Goal: Information Seeking & Learning: Learn about a topic

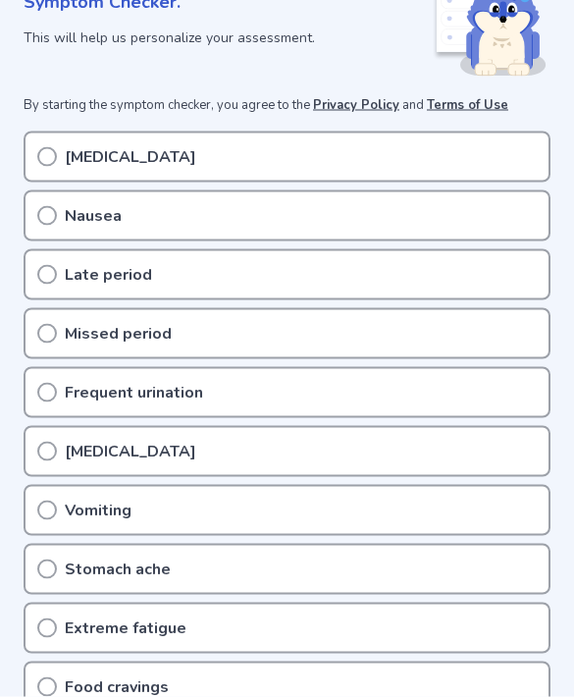
scroll to position [323, 0]
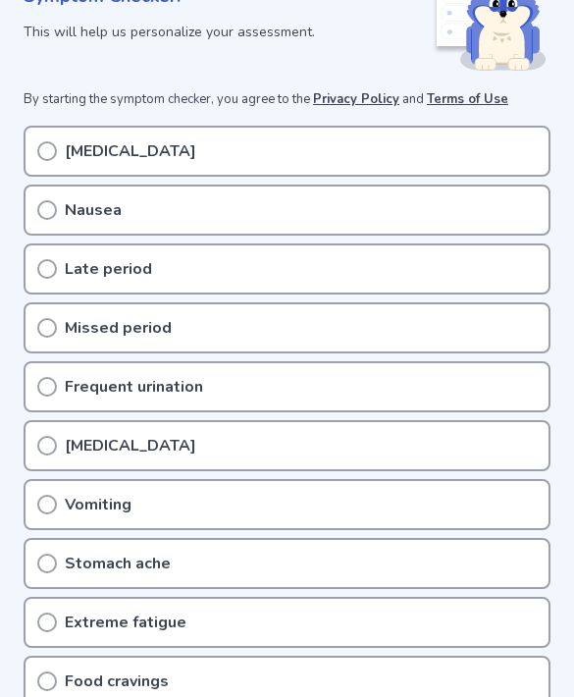
click at [259, 154] on div "[MEDICAL_DATA]" at bounding box center [287, 151] width 527 height 51
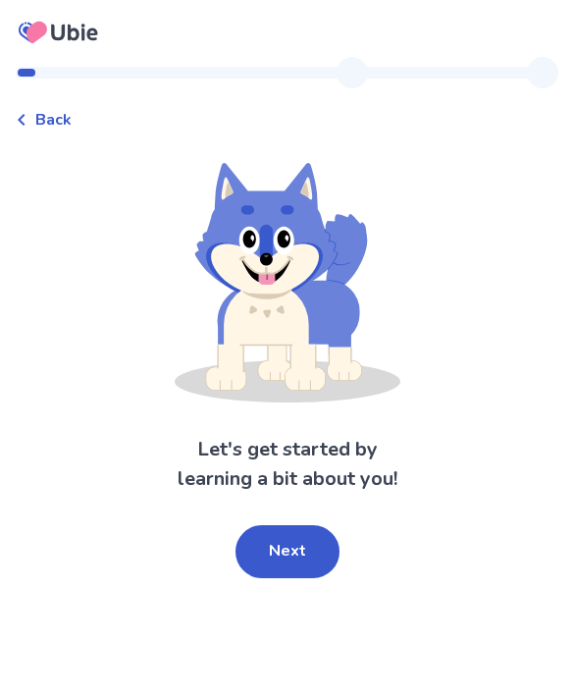
click at [287, 556] on button "Next" at bounding box center [288, 551] width 104 height 53
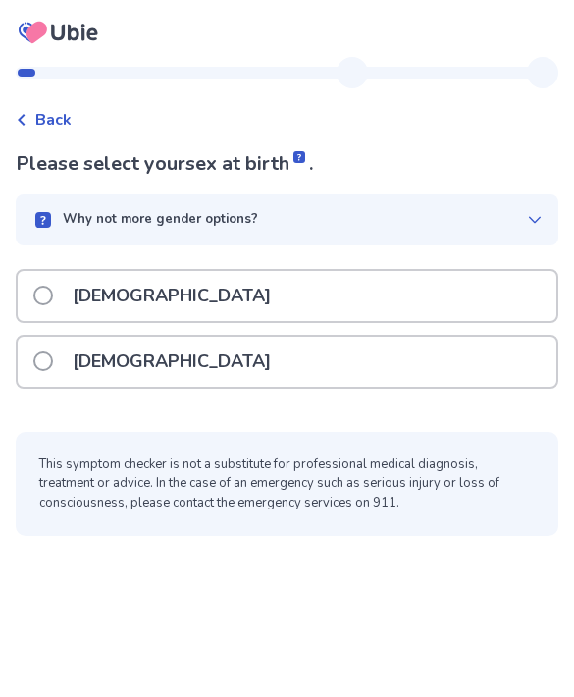
click at [428, 371] on div "Female" at bounding box center [287, 362] width 539 height 50
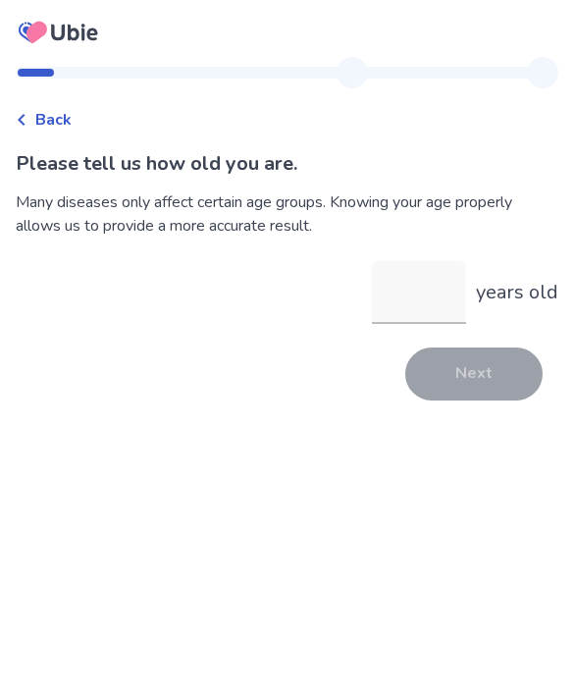
type input "**"
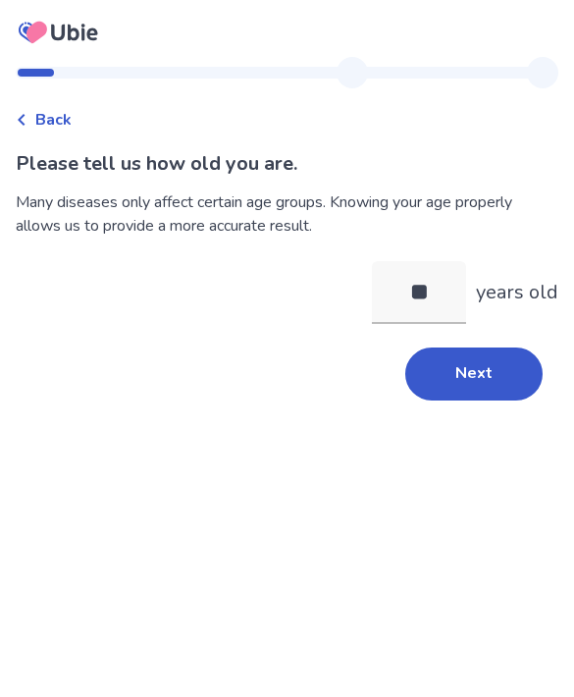
click at [494, 379] on button "Next" at bounding box center [473, 373] width 137 height 53
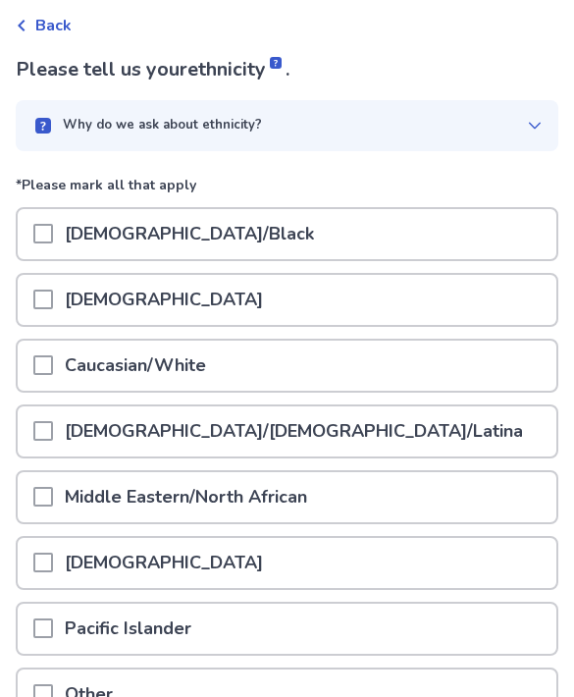
click at [339, 431] on div "Hispanic/Latino/Latina" at bounding box center [287, 432] width 539 height 50
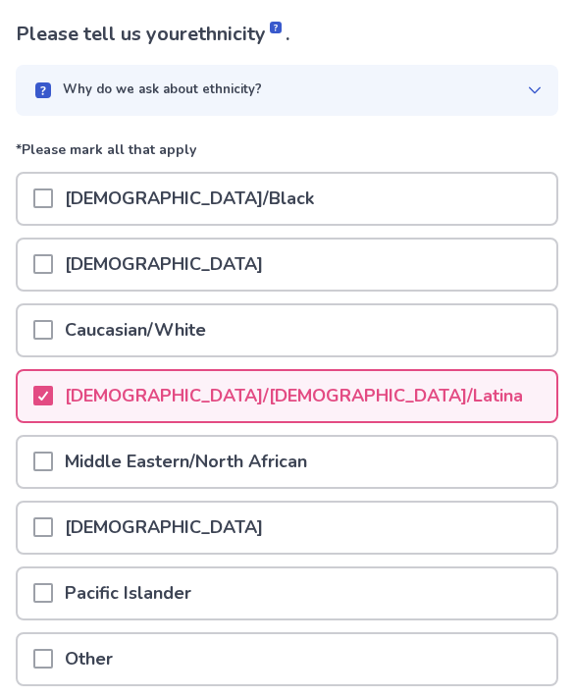
scroll to position [228, 0]
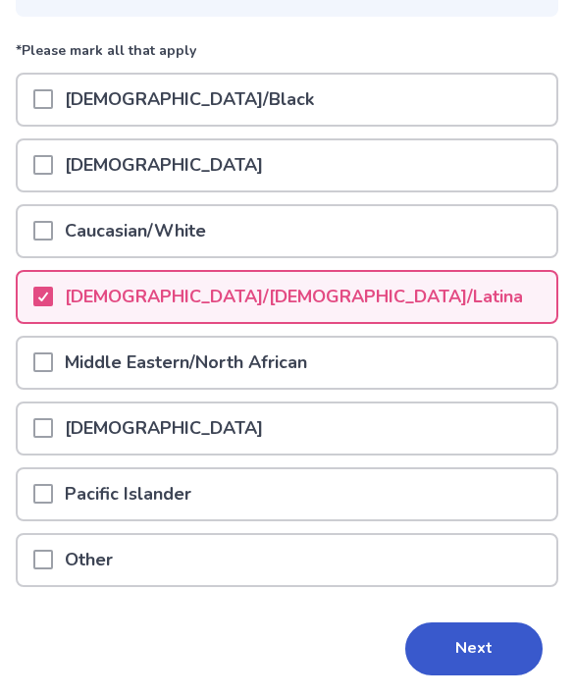
click at [445, 660] on button "Next" at bounding box center [473, 649] width 137 height 53
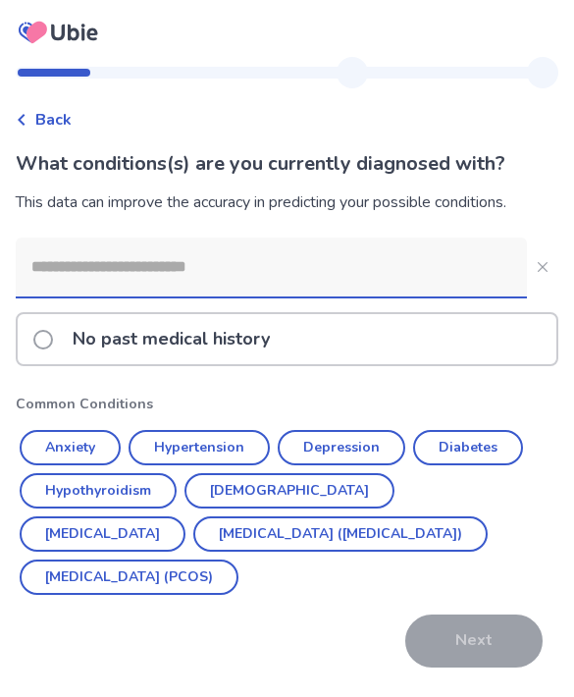
click at [442, 346] on div "No past medical history" at bounding box center [287, 339] width 539 height 50
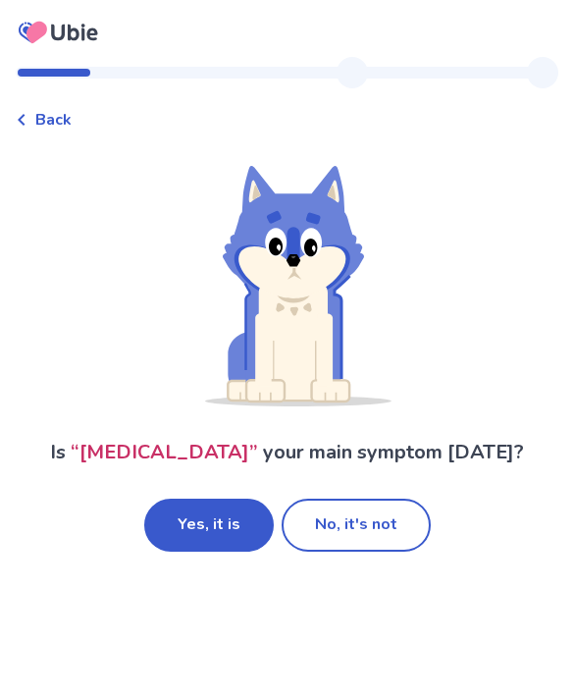
click at [217, 517] on button "Yes, it is" at bounding box center [209, 525] width 130 height 53
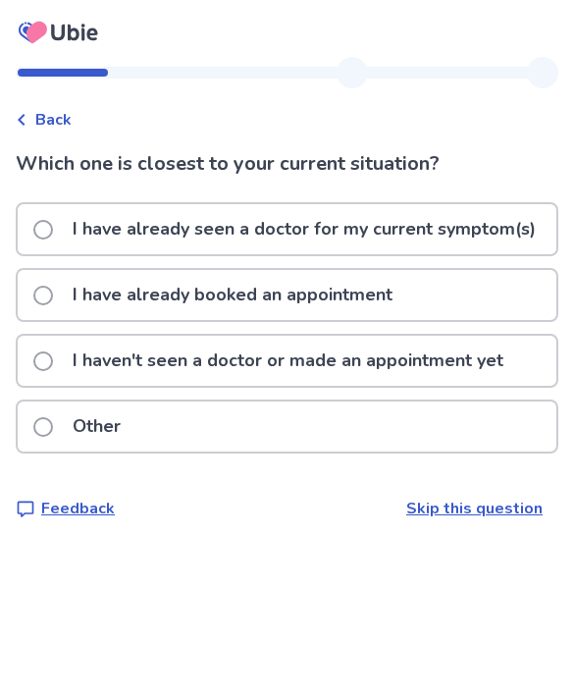
click at [432, 374] on p "I haven't seen a doctor or made an appointment yet" at bounding box center [288, 361] width 454 height 50
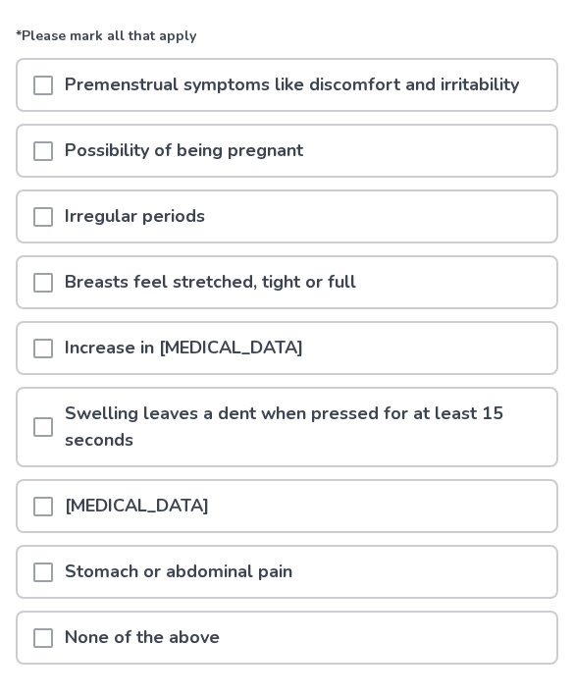
scroll to position [209, 0]
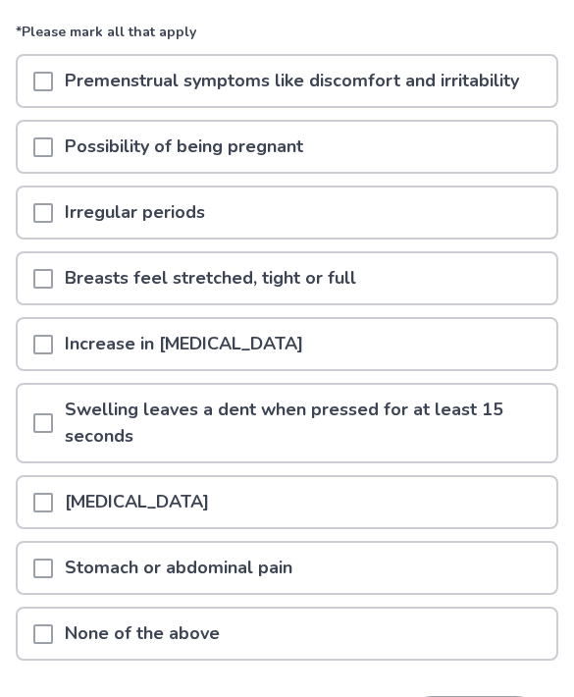
click at [52, 150] on span at bounding box center [43, 148] width 20 height 20
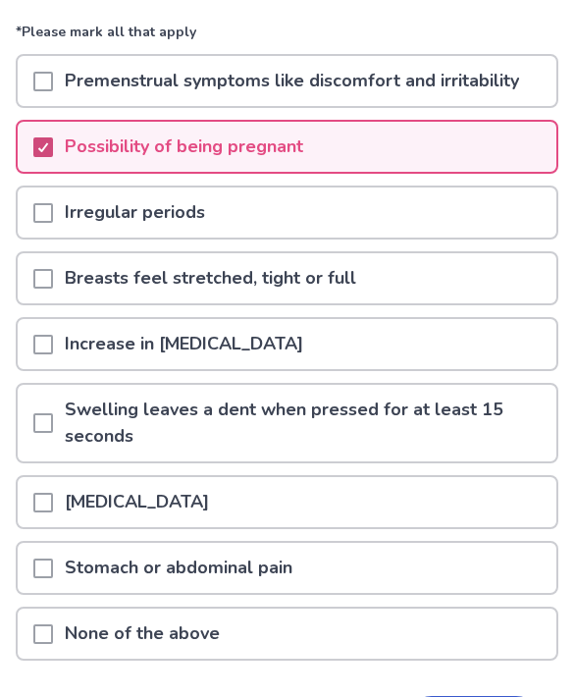
scroll to position [210, 0]
click at [42, 84] on span at bounding box center [43, 82] width 20 height 20
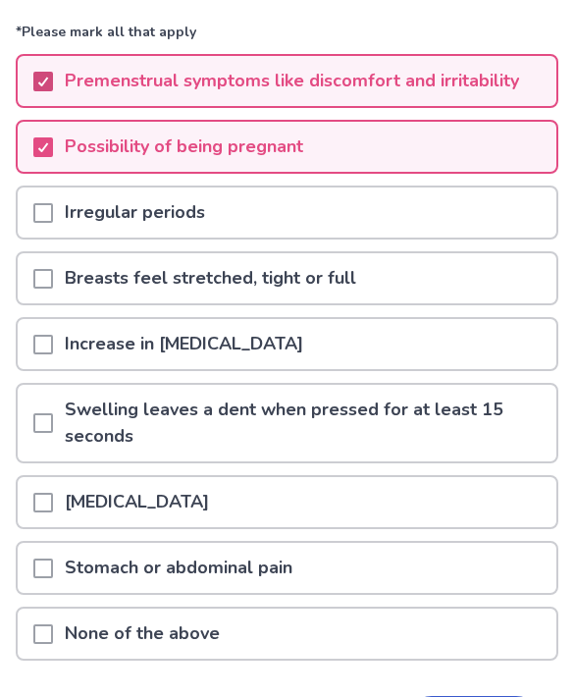
click at [51, 275] on span at bounding box center [43, 279] width 20 height 20
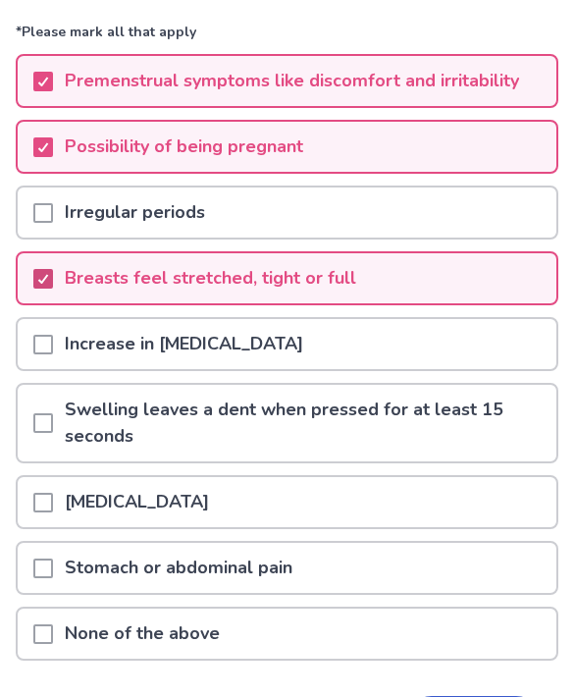
click at [51, 500] on span at bounding box center [43, 503] width 20 height 20
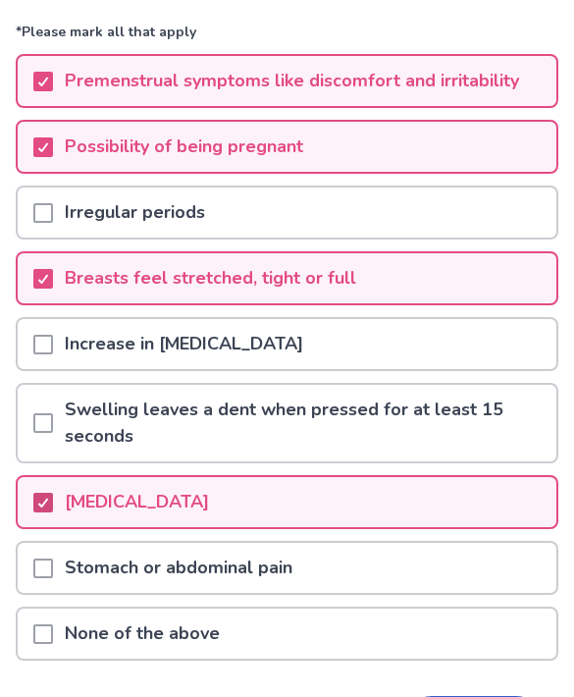
click at [36, 590] on div "Stomach or abdominal pain" at bounding box center [287, 568] width 539 height 50
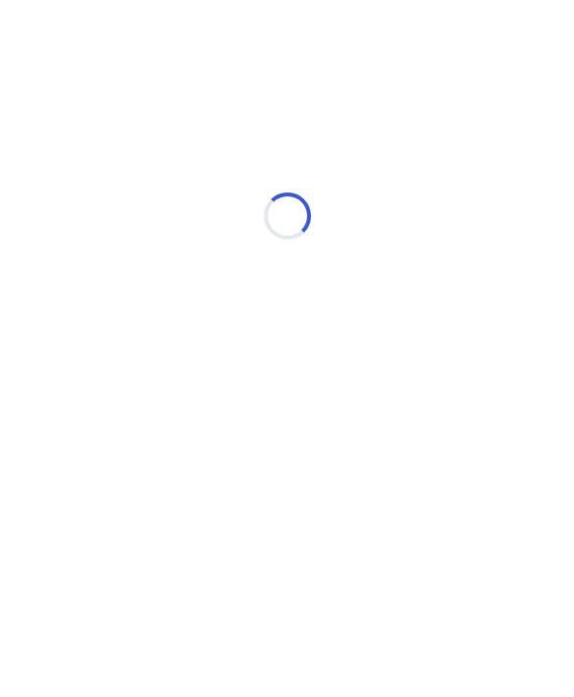
scroll to position [0, 0]
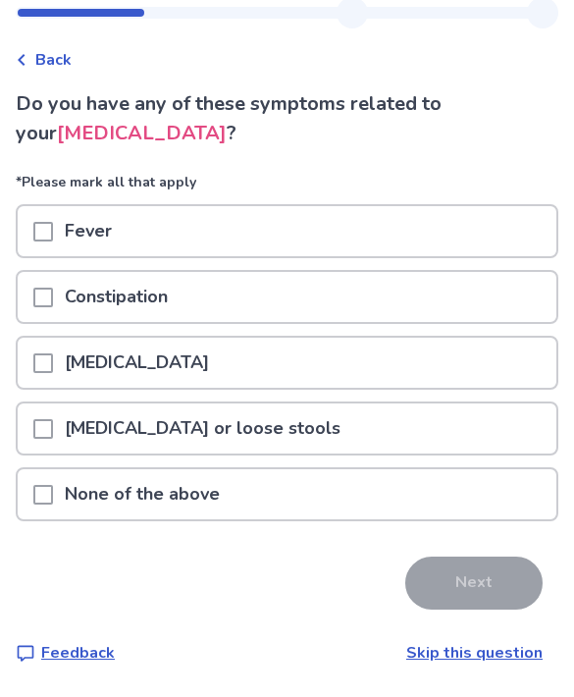
scroll to position [64, 0]
click at [138, 293] on p "Constipation" at bounding box center [116, 298] width 127 height 50
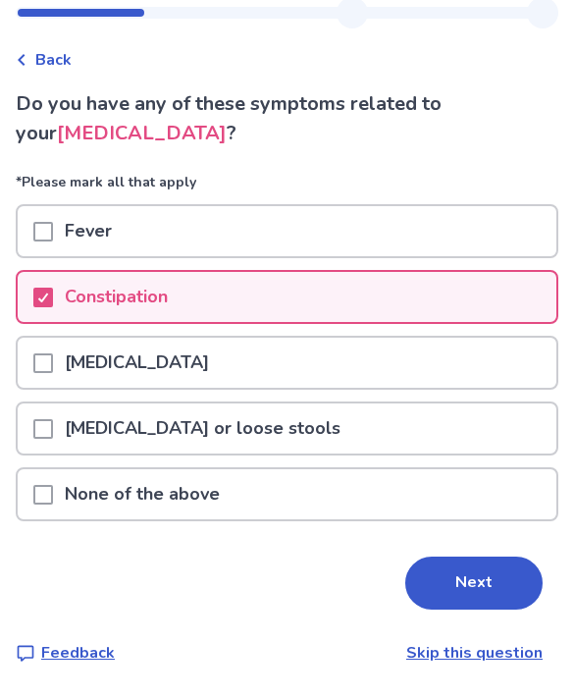
scroll to position [65, 0]
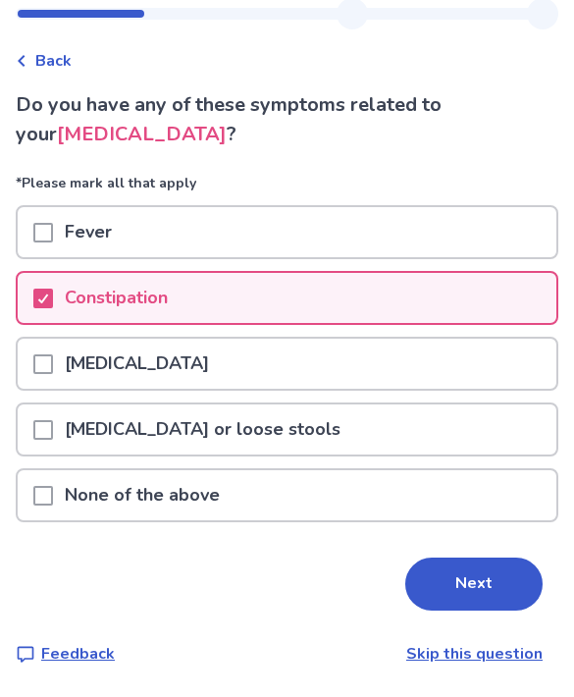
click at [481, 588] on button "Next" at bounding box center [473, 583] width 137 height 53
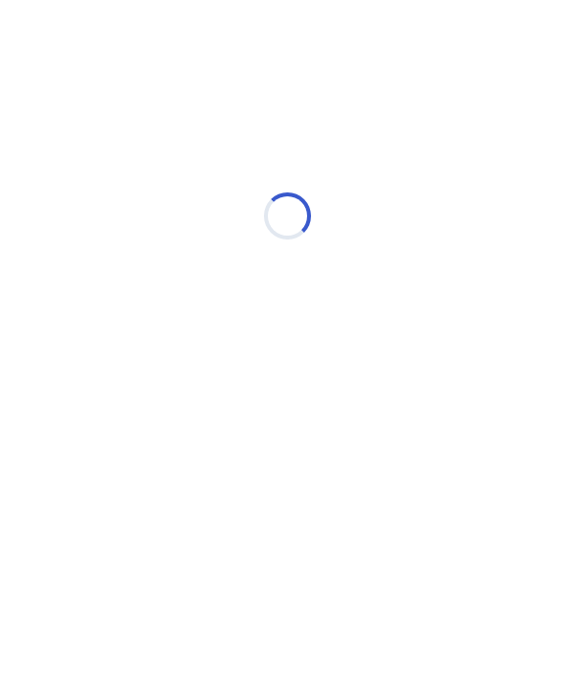
select select "*"
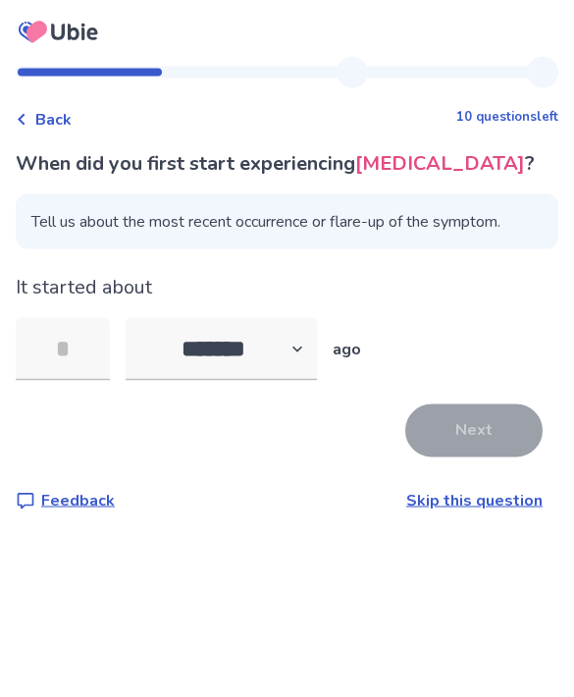
type input "*"
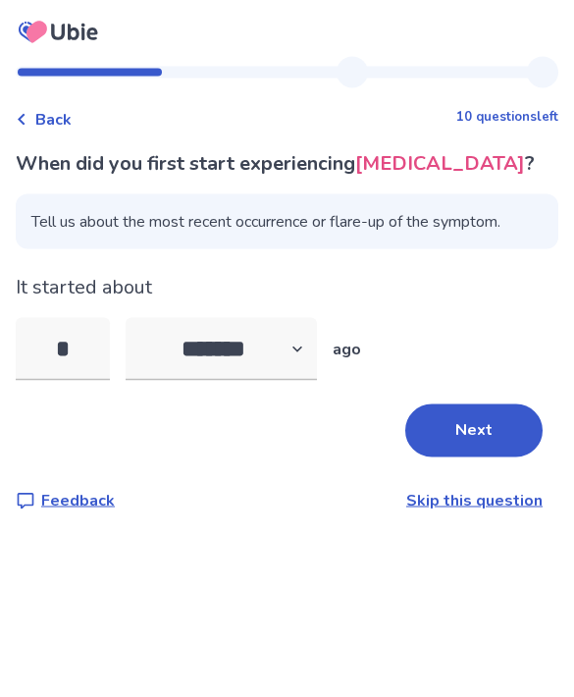
click at [502, 433] on button "Next" at bounding box center [473, 430] width 137 height 53
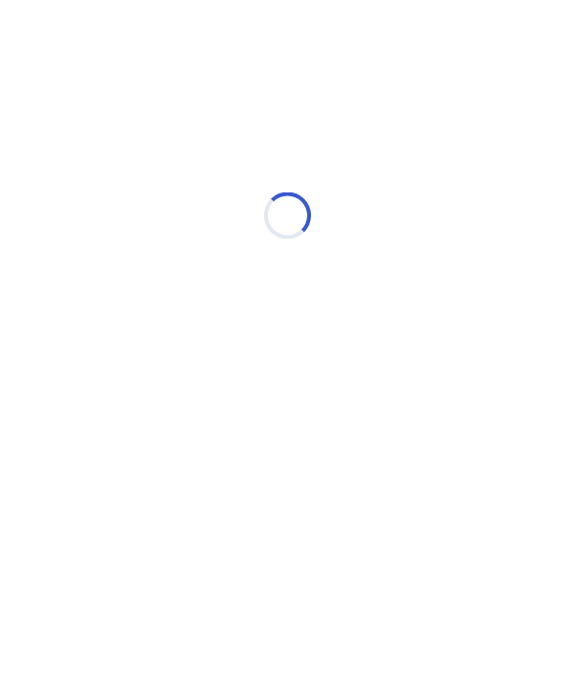
select select "*"
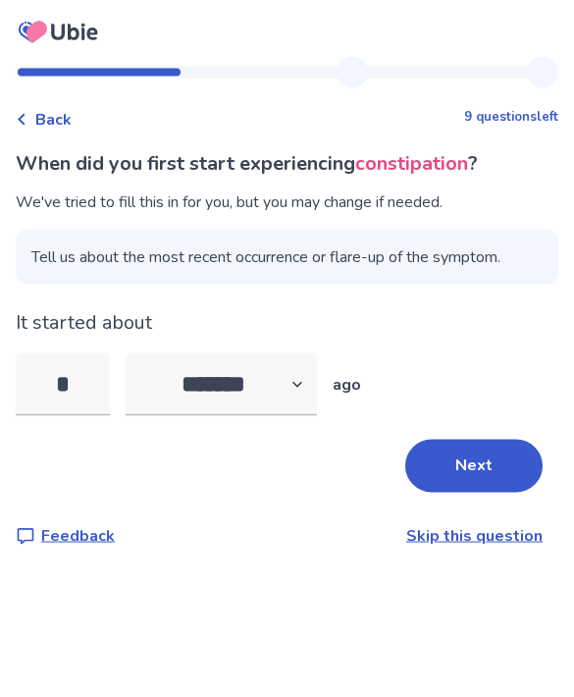
click at [484, 465] on button "Next" at bounding box center [473, 466] width 137 height 53
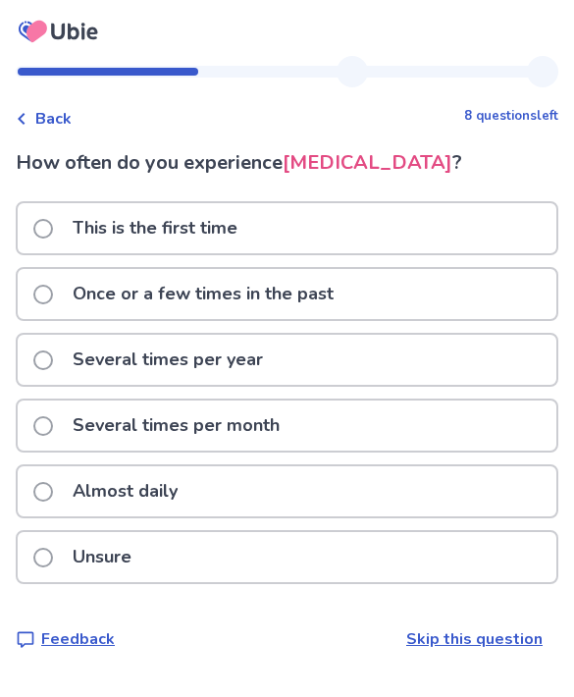
click at [406, 290] on div "Once or a few times in the past" at bounding box center [287, 295] width 539 height 50
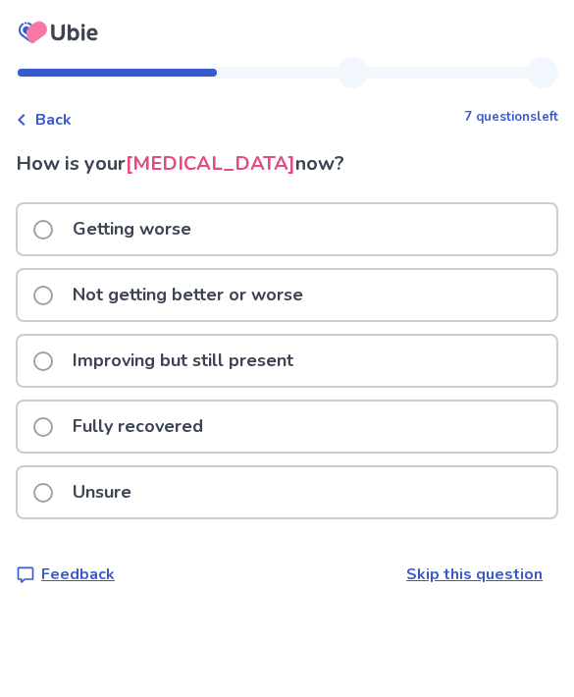
click at [383, 300] on div "Not getting better or worse" at bounding box center [287, 295] width 539 height 50
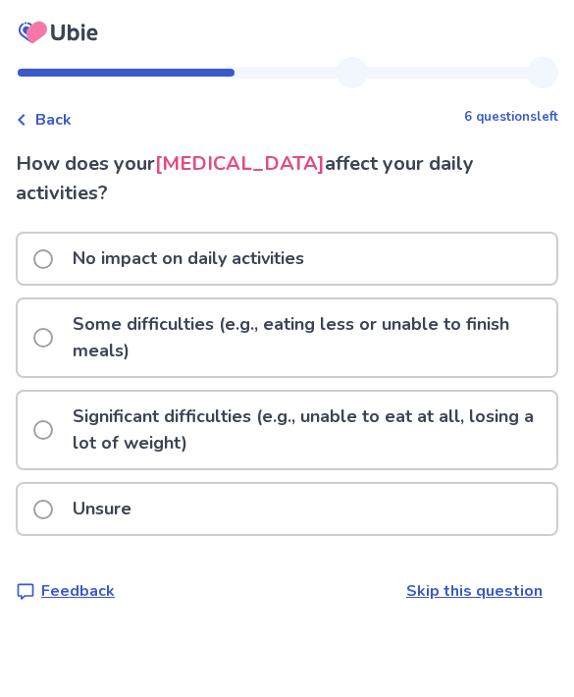
click at [461, 521] on div "Unsure" at bounding box center [287, 509] width 539 height 50
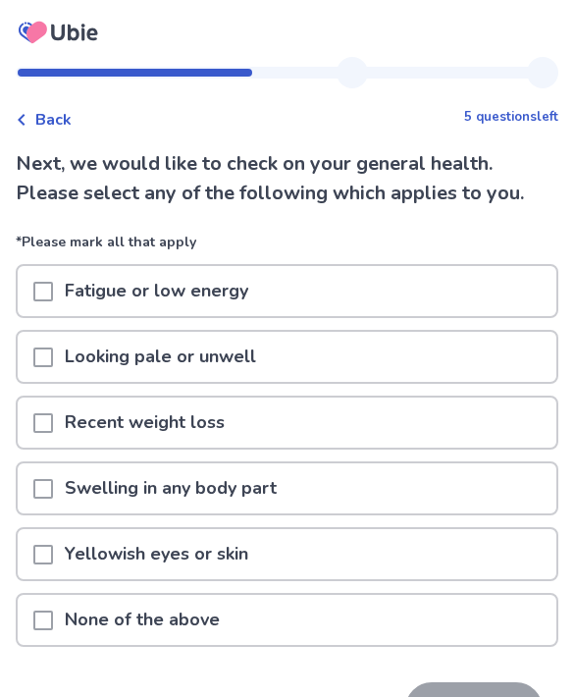
click at [447, 286] on div "Fatigue or low energy" at bounding box center [287, 291] width 539 height 50
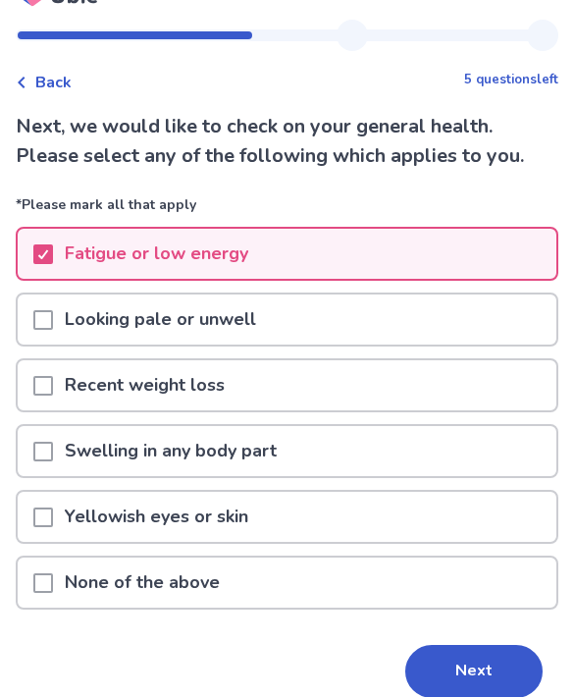
scroll to position [60, 0]
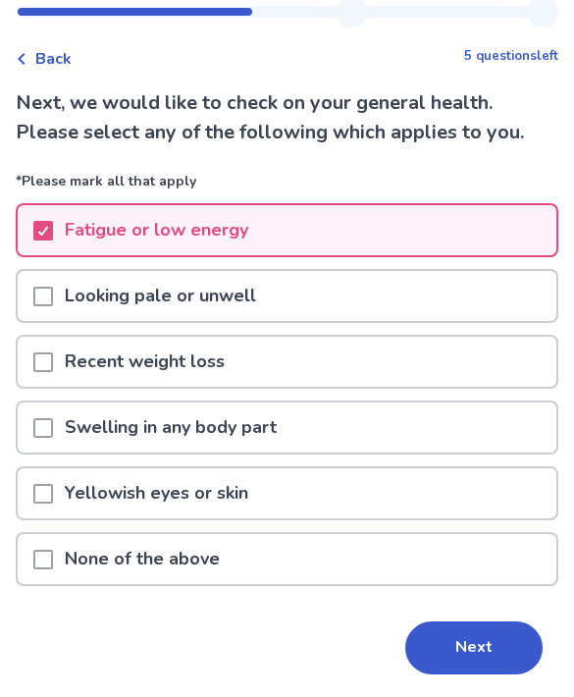
click at [484, 666] on button "Next" at bounding box center [473, 648] width 137 height 53
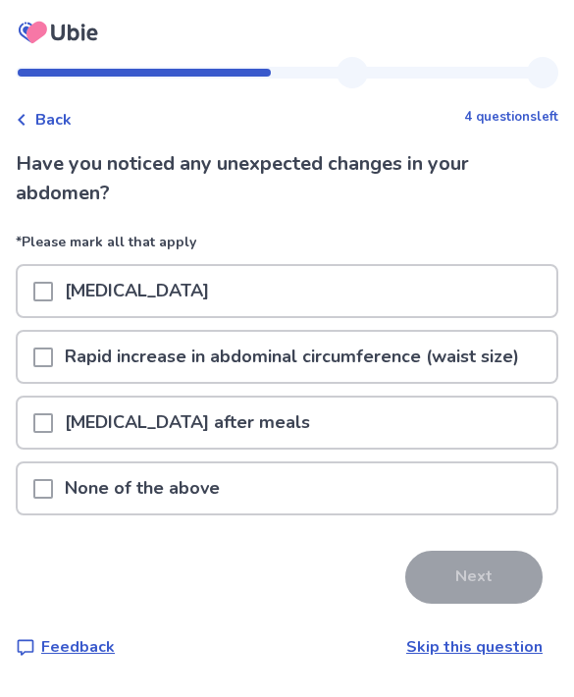
click at [447, 511] on div "None of the above" at bounding box center [287, 488] width 539 height 50
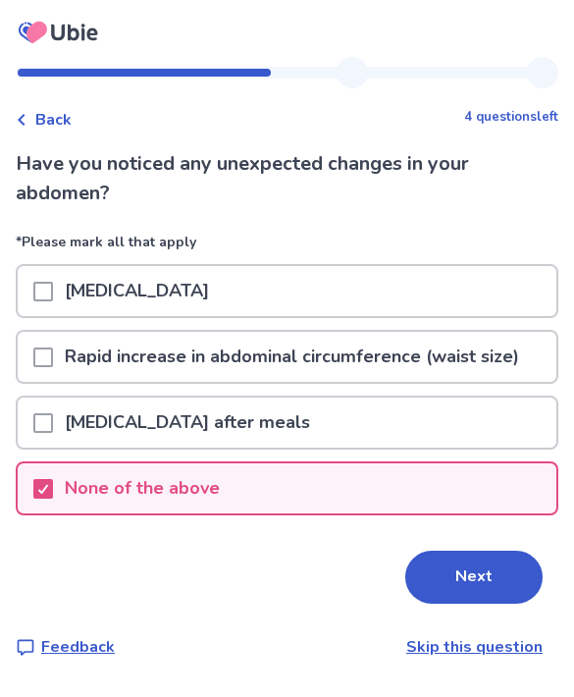
click at [474, 575] on button "Next" at bounding box center [473, 577] width 137 height 53
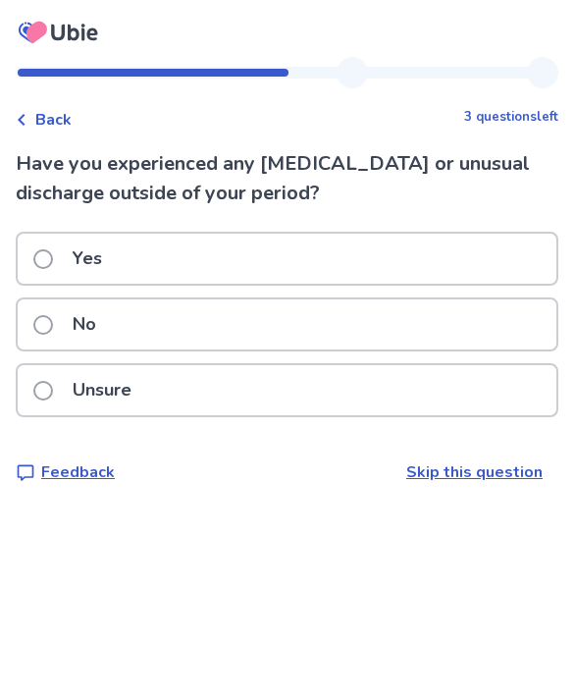
click at [242, 330] on div "No" at bounding box center [287, 324] width 539 height 50
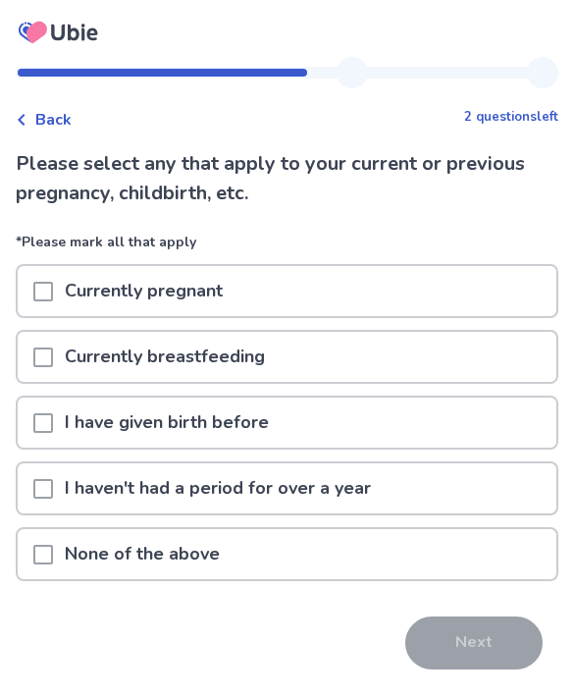
click at [237, 406] on p "I have given birth before" at bounding box center [167, 422] width 228 height 50
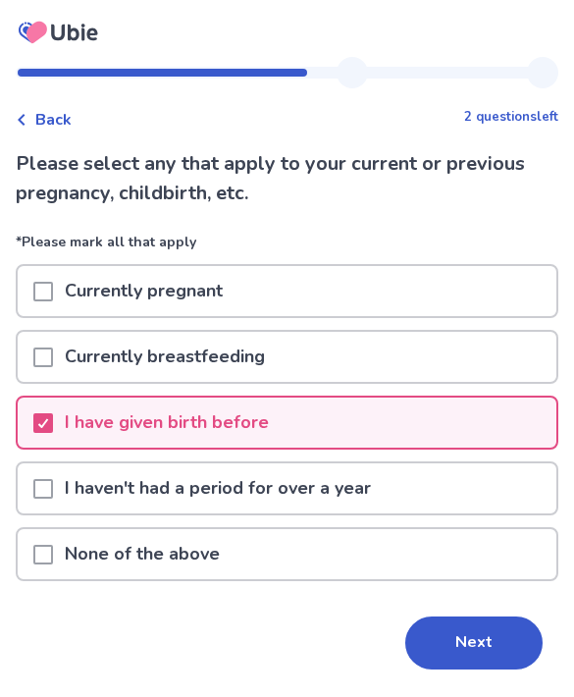
click at [454, 640] on button "Next" at bounding box center [473, 642] width 137 height 53
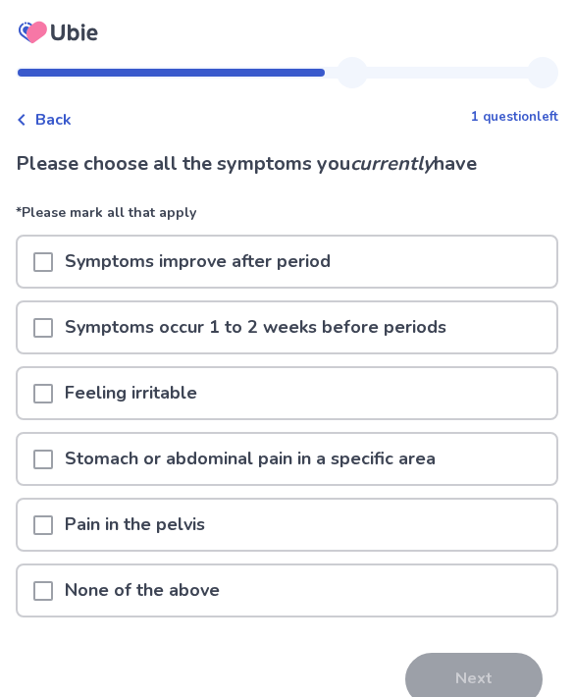
click at [219, 396] on div "Feeling irritable" at bounding box center [287, 393] width 539 height 50
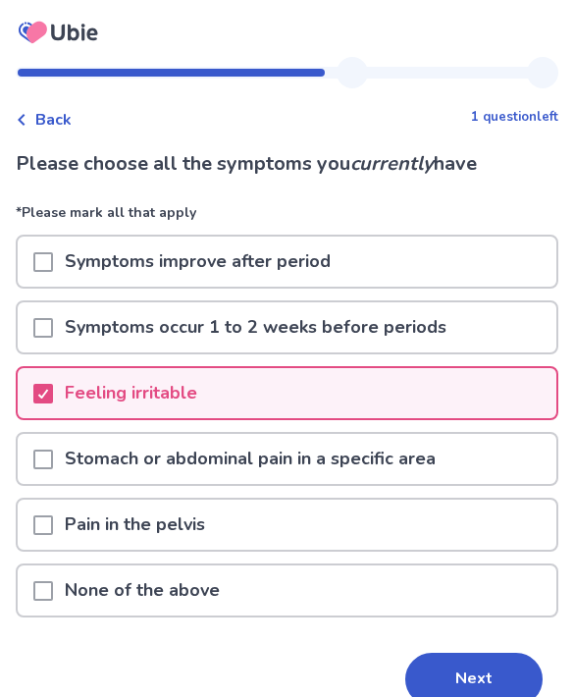
click at [374, 337] on p "Symptoms occur 1 to 2 weeks before periods" at bounding box center [255, 327] width 405 height 50
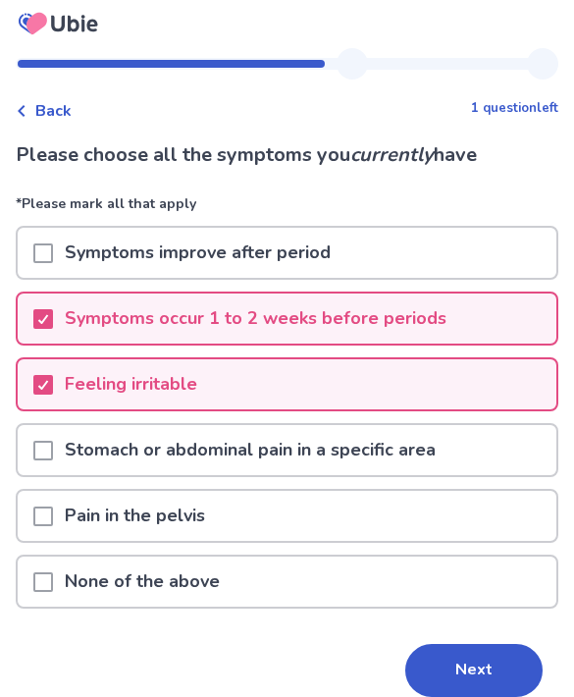
scroll to position [14, 0]
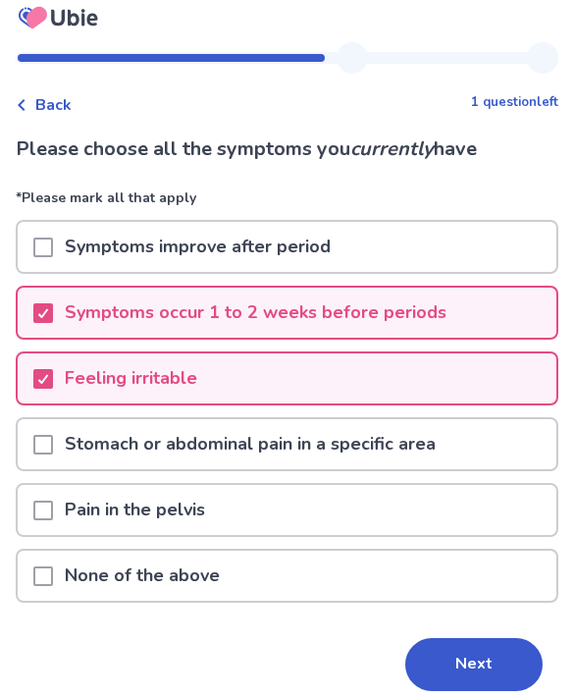
click at [420, 662] on button "Next" at bounding box center [473, 665] width 137 height 53
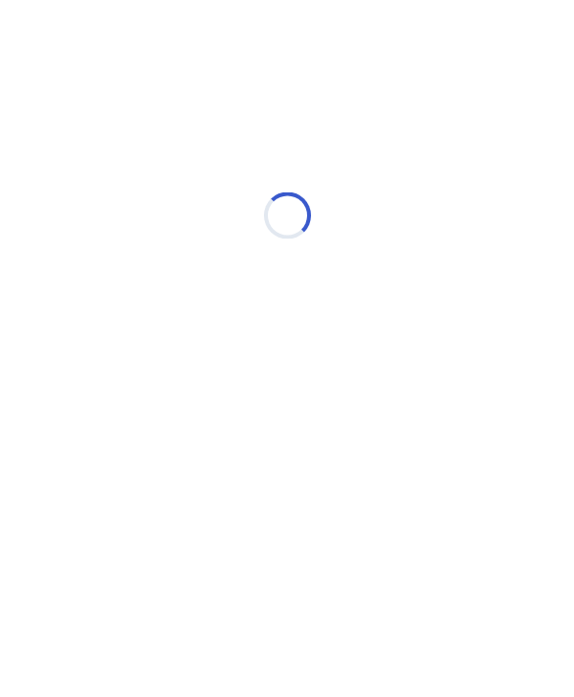
scroll to position [0, 0]
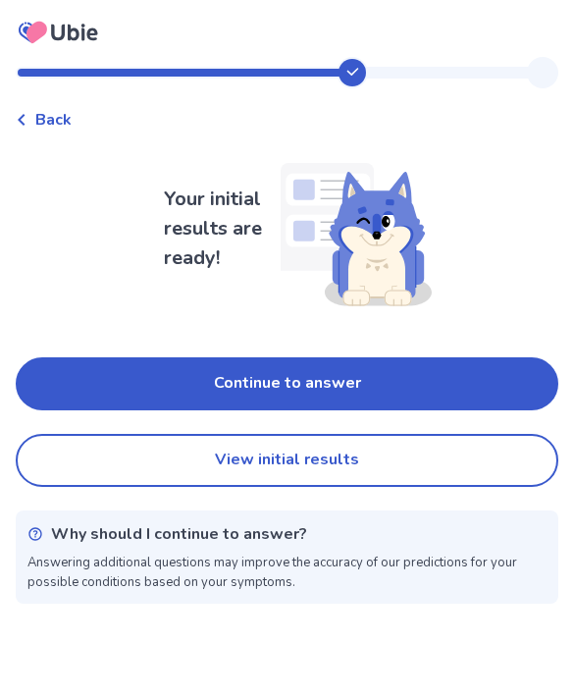
click at [399, 474] on button "View initial results" at bounding box center [287, 460] width 543 height 53
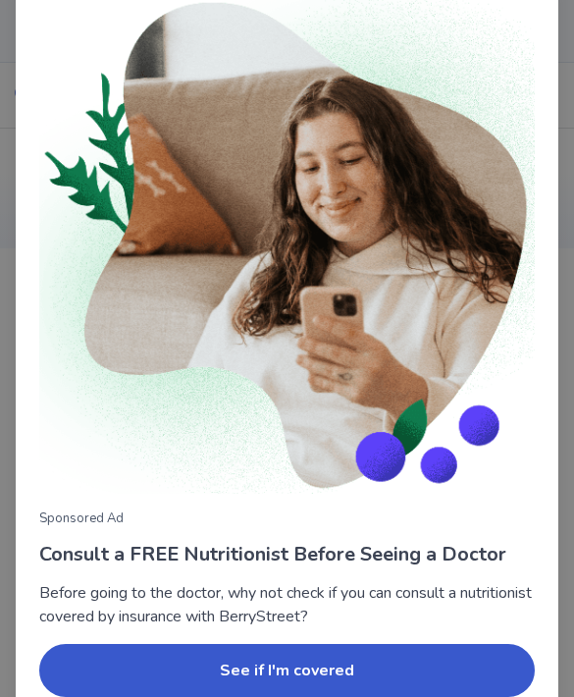
scroll to position [115, 0]
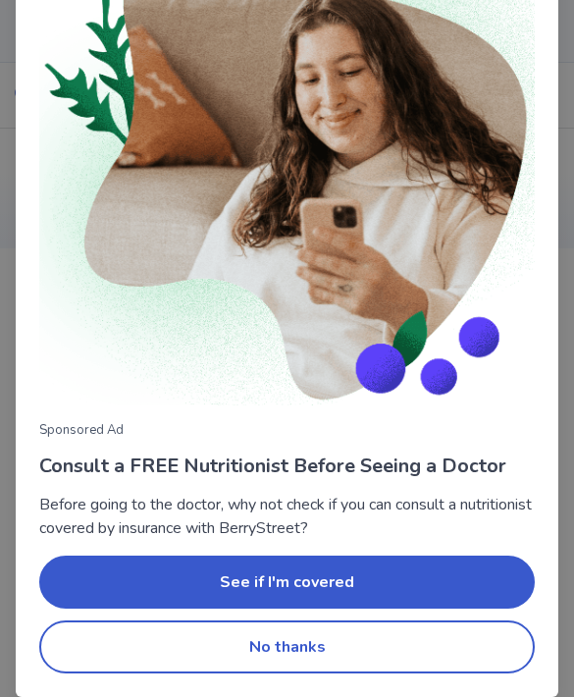
click at [276, 650] on button "No thanks" at bounding box center [287, 646] width 496 height 53
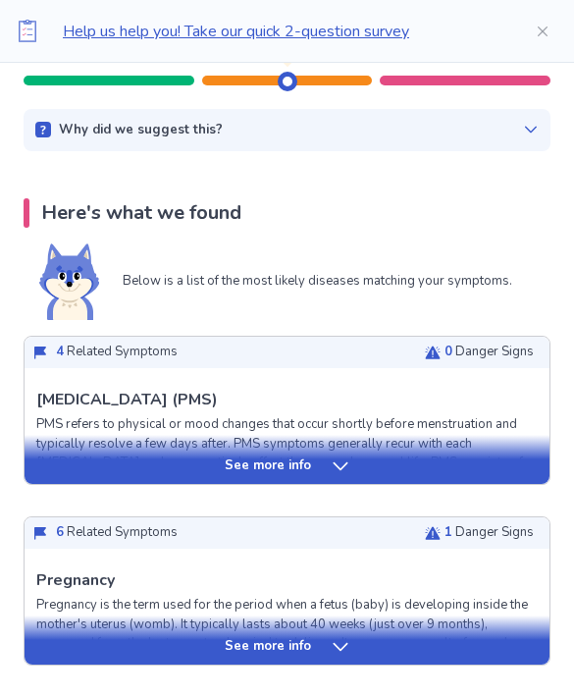
scroll to position [289, 0]
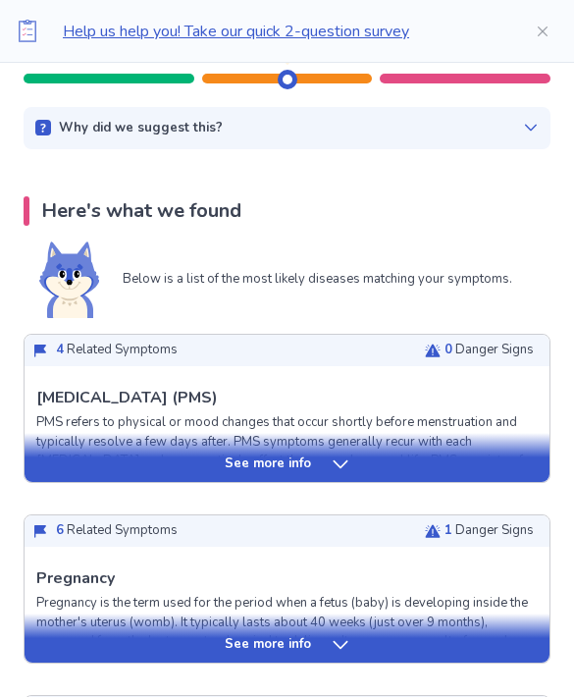
click at [315, 465] on div "See more info" at bounding box center [287, 464] width 525 height 20
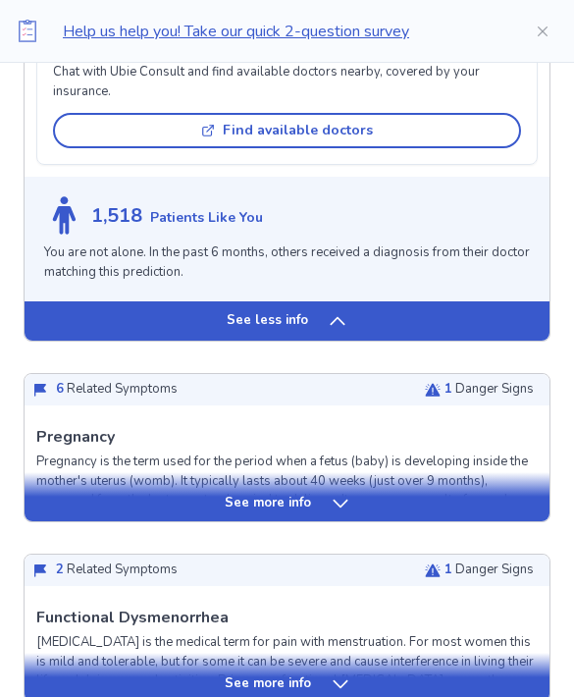
scroll to position [1675, 0]
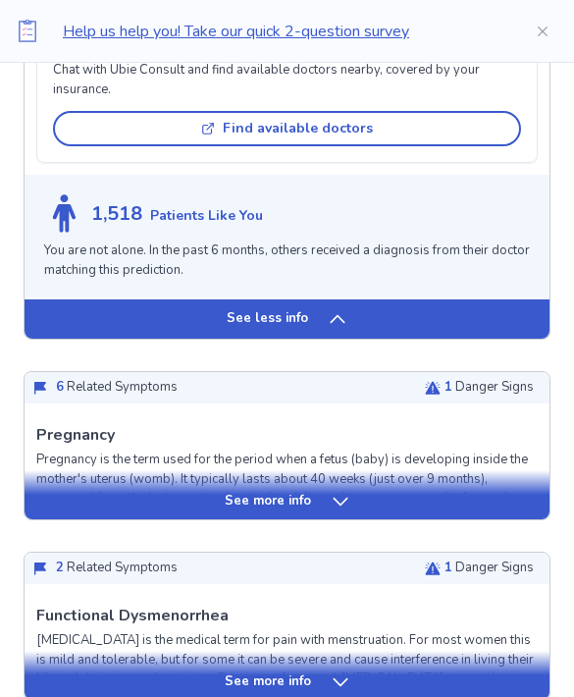
click at [306, 300] on div "See less info" at bounding box center [287, 319] width 525 height 39
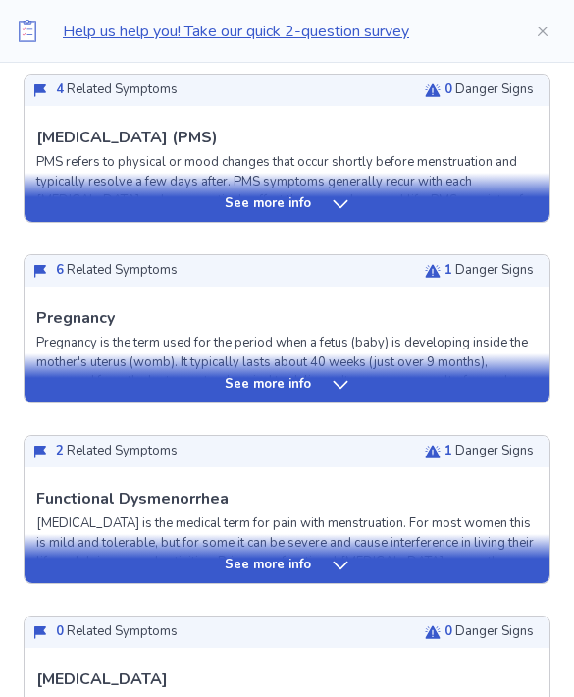
scroll to position [548, 0]
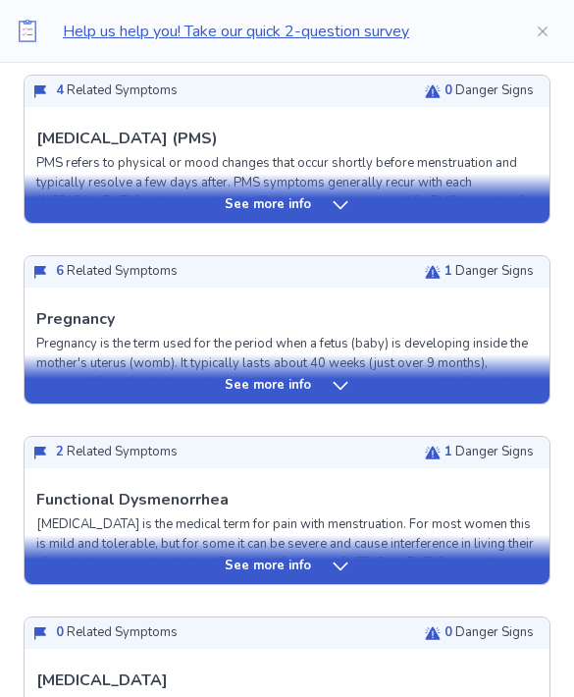
click at [307, 397] on div "See more info" at bounding box center [287, 378] width 525 height 49
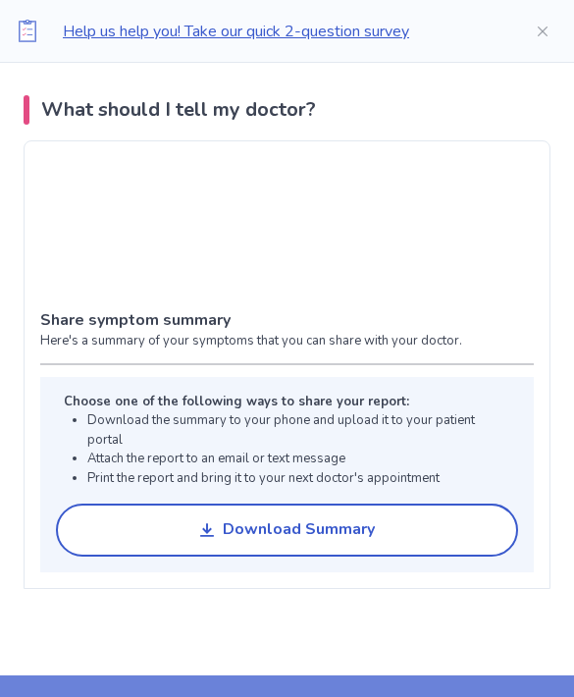
scroll to position [2587, 0]
